Goal: Find specific page/section: Find specific page/section

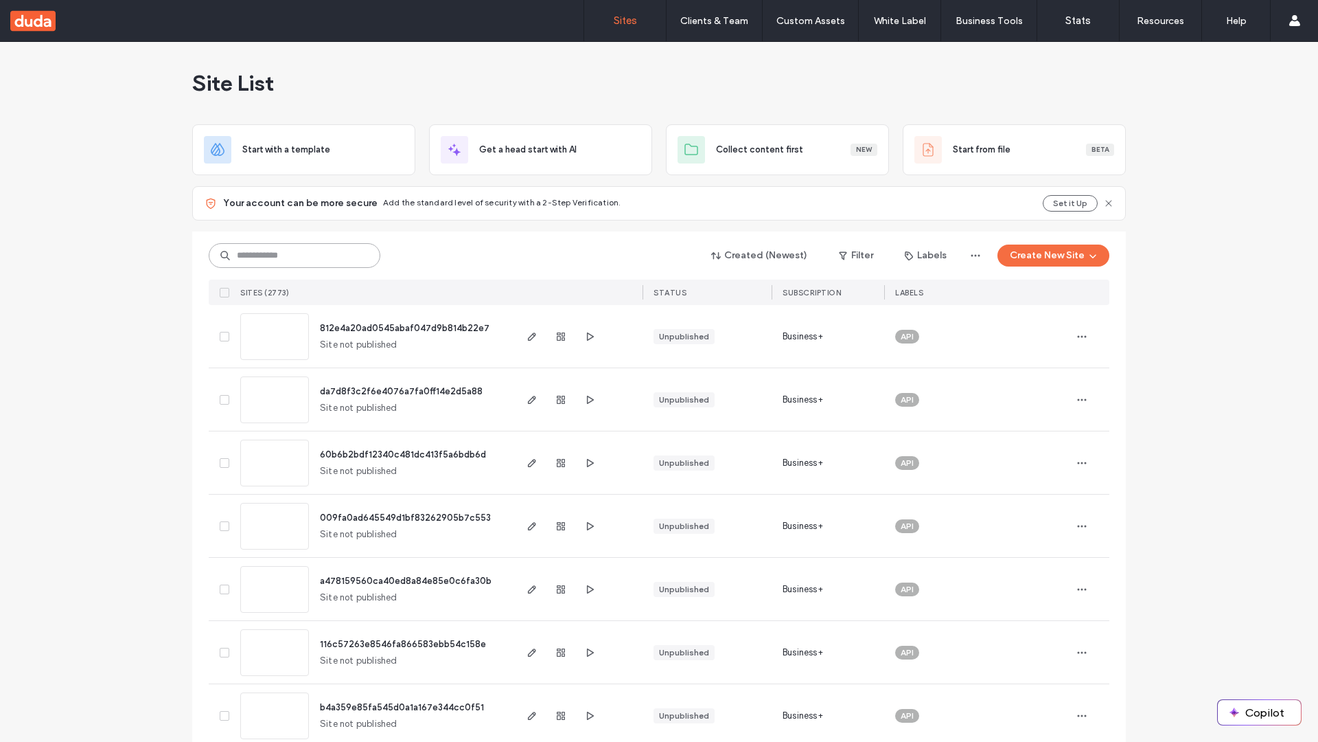
click at [295, 255] on input at bounding box center [295, 255] width 172 height 25
type input "**********"
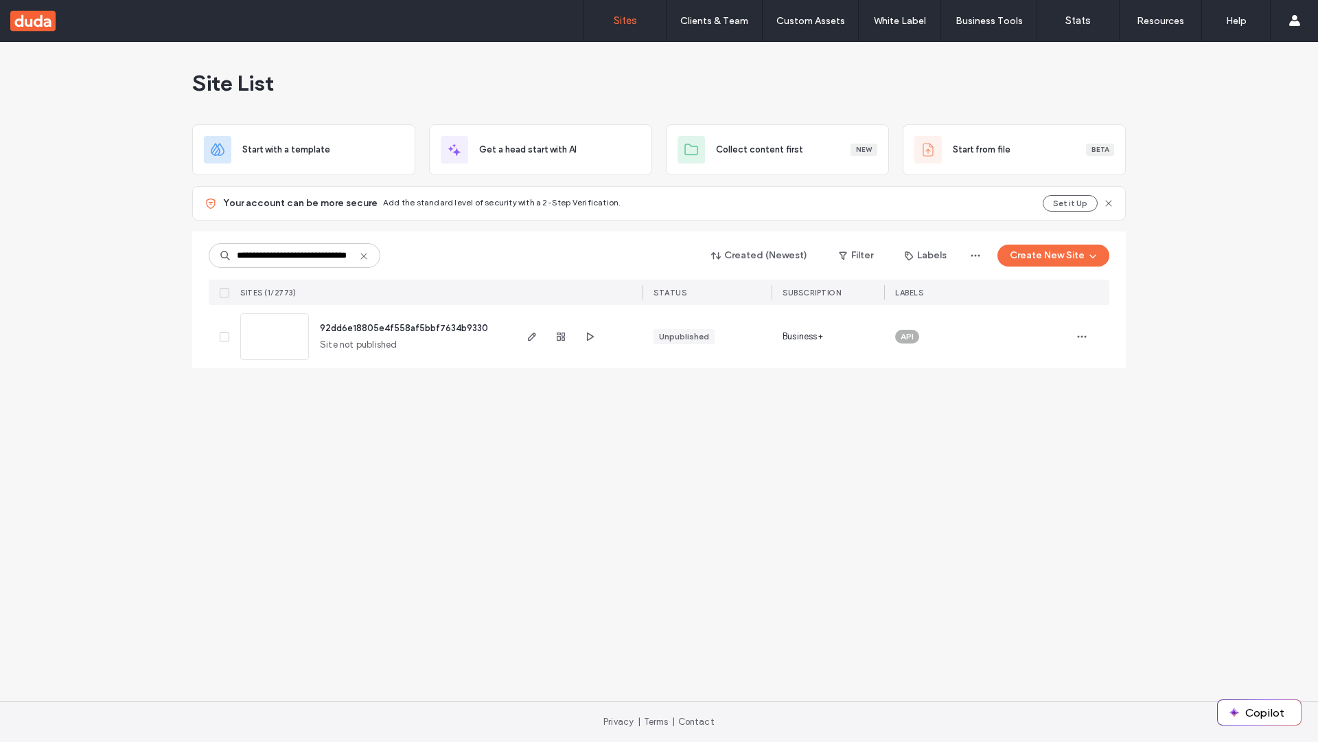
click at [404, 328] on span "92dd6e18805e4f558af5bbf7634b9330" at bounding box center [404, 328] width 168 height 10
